Goal: Information Seeking & Learning: Learn about a topic

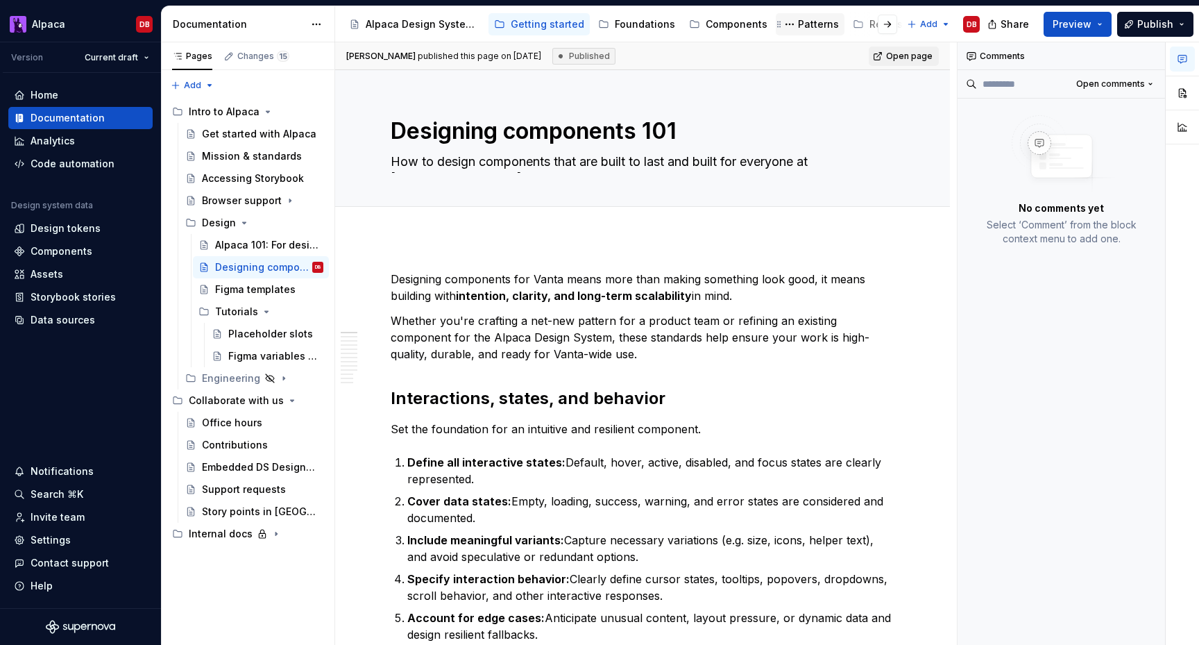
click at [798, 19] on div "Patterns" at bounding box center [818, 24] width 41 height 14
click at [805, 27] on div "Patterns" at bounding box center [818, 24] width 41 height 14
type textarea "*"
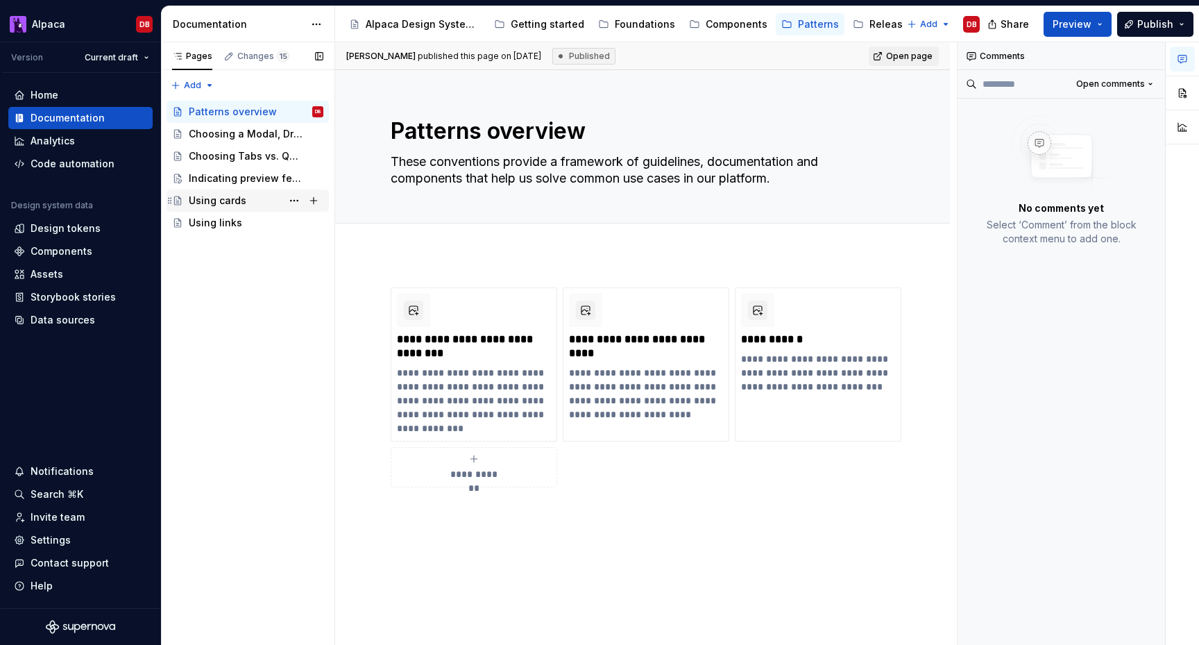
click at [228, 200] on div "Using cards" at bounding box center [218, 201] width 58 height 14
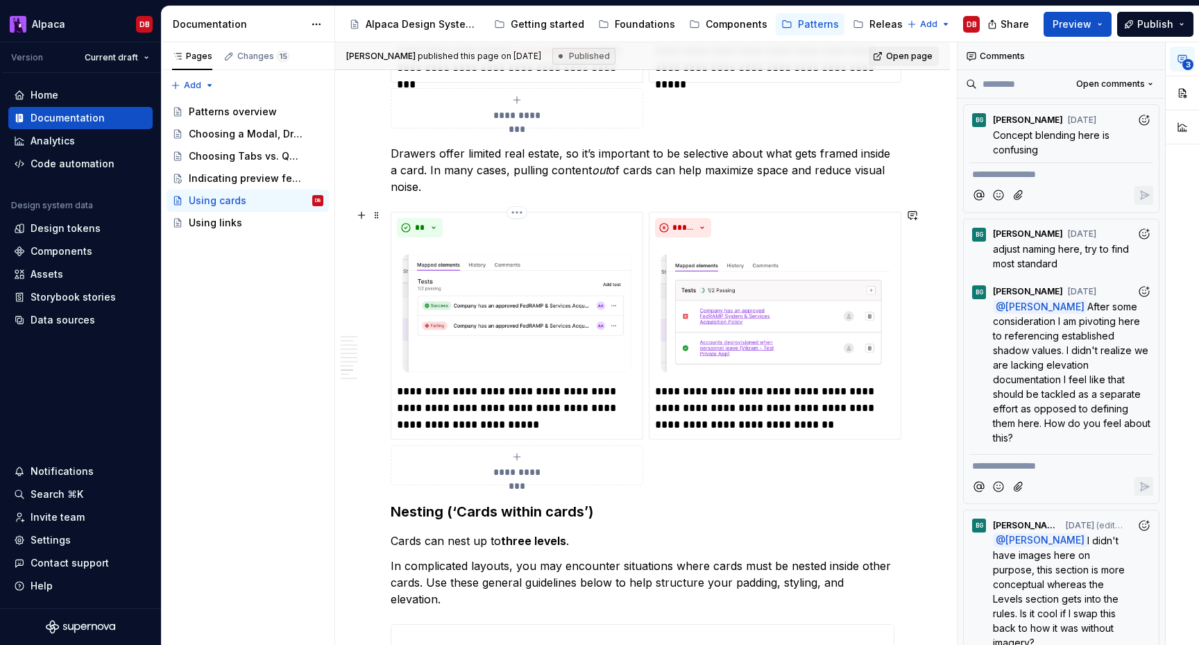
scroll to position [2610, 0]
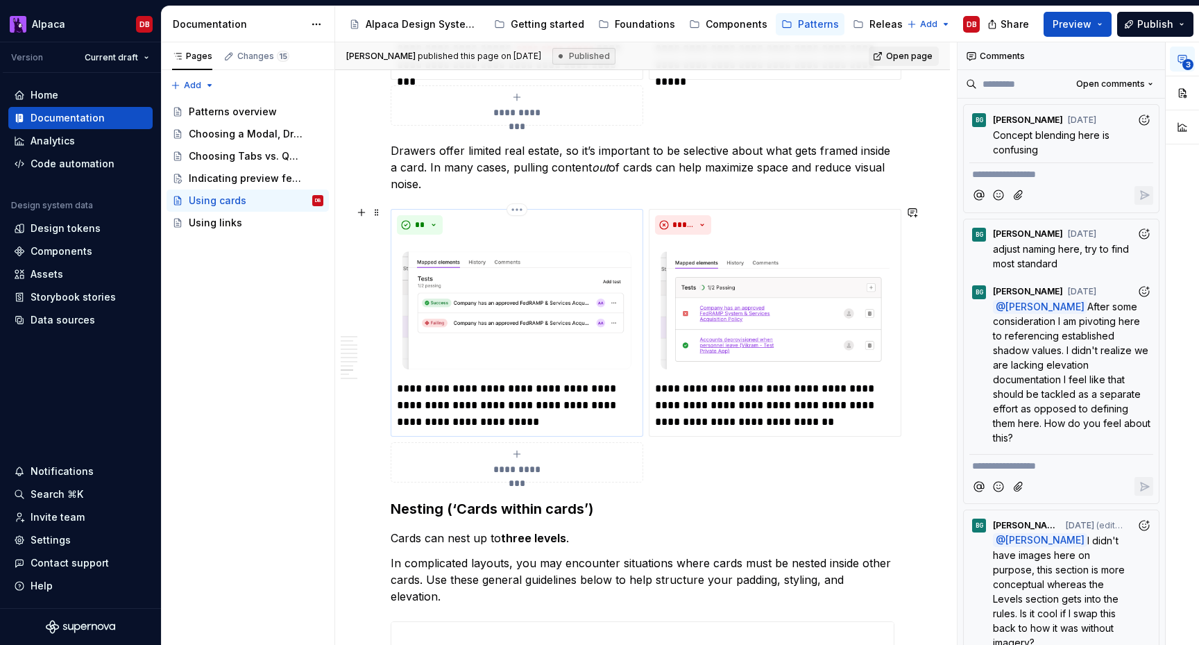
click at [487, 300] on img at bounding box center [517, 307] width 240 height 135
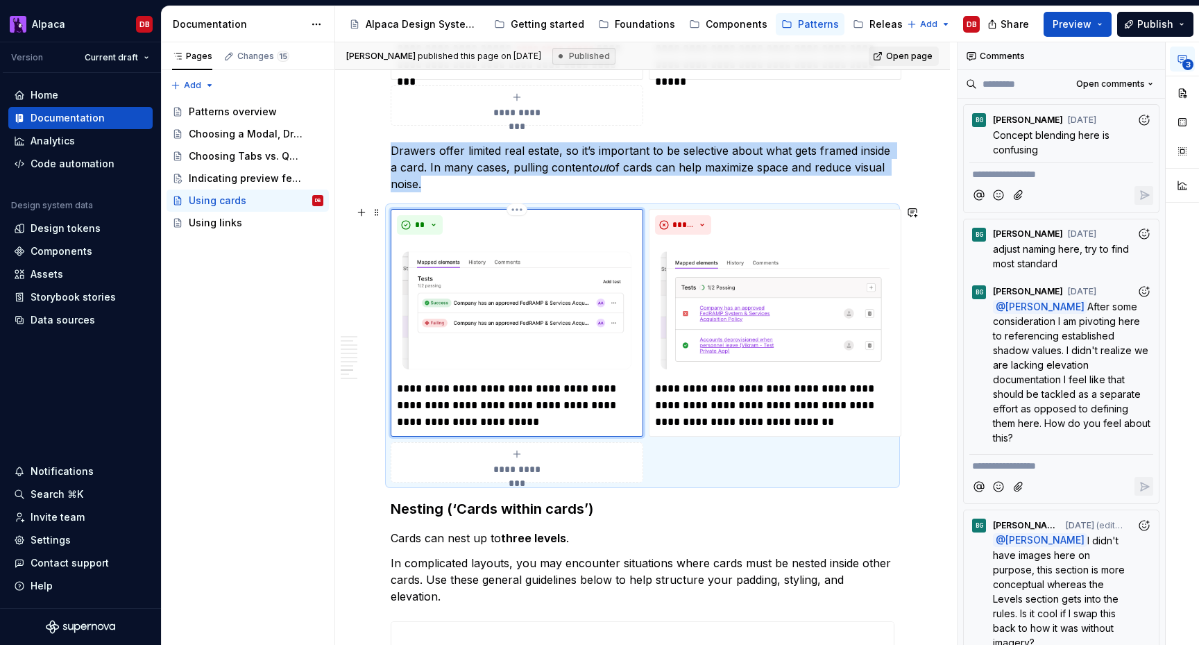
click at [528, 290] on img at bounding box center [517, 307] width 240 height 135
click at [520, 325] on img at bounding box center [517, 307] width 240 height 135
click at [1188, 60] on span "3" at bounding box center [1187, 64] width 11 height 11
click at [1186, 96] on button "button" at bounding box center [1182, 92] width 25 height 25
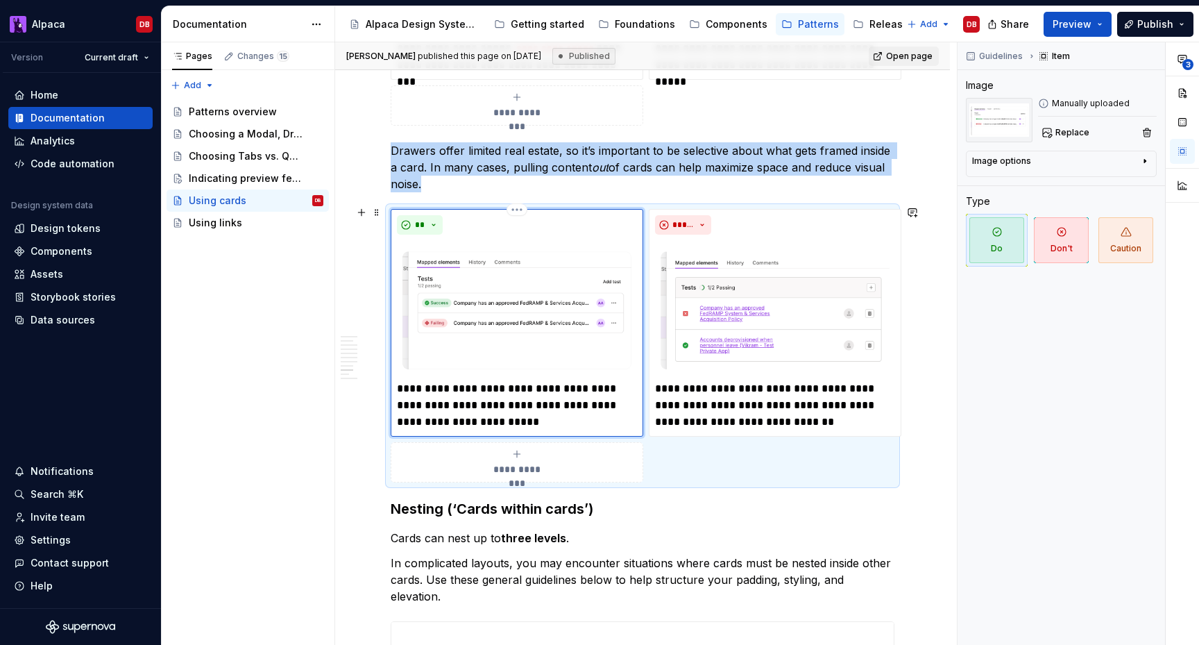
click at [481, 321] on img at bounding box center [517, 307] width 240 height 135
click at [719, 332] on img at bounding box center [775, 307] width 240 height 135
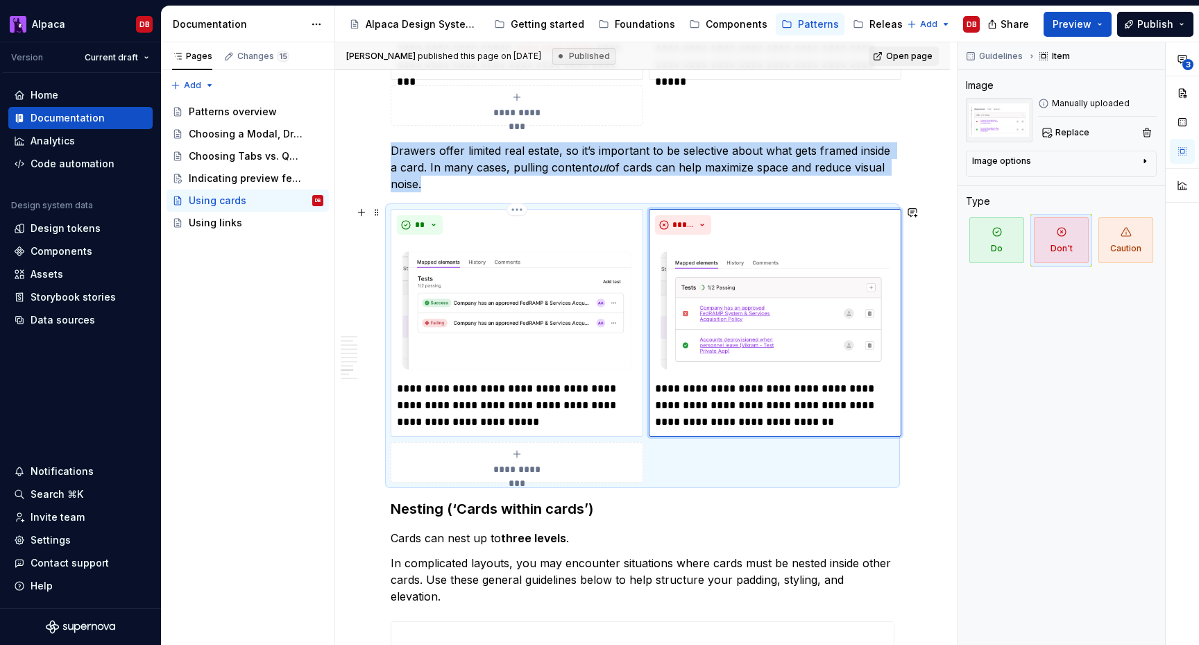
click at [520, 312] on img at bounding box center [517, 307] width 240 height 135
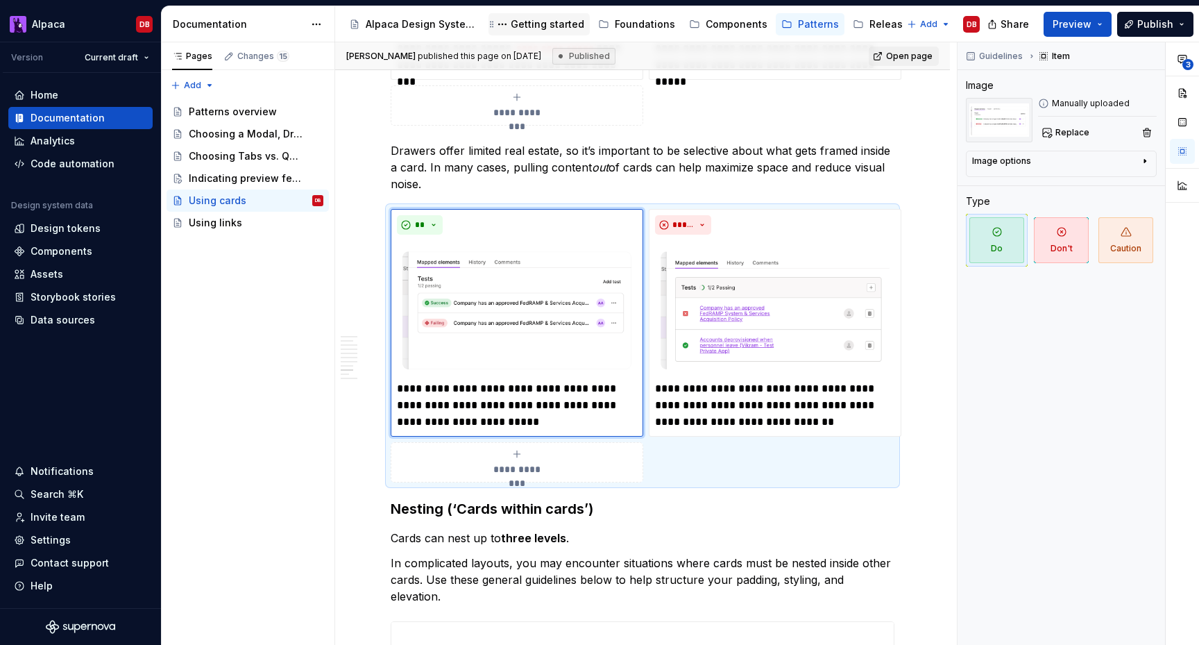
type textarea "*"
